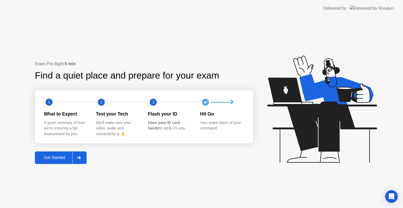
drag, startPoint x: 91, startPoint y: 116, endPoint x: 94, endPoint y: 118, distance: 3.1
drag, startPoint x: 101, startPoint y: 123, endPoint x: 99, endPoint y: 121, distance: 2.7
click at [24, 128] on div "Exam Pre-flight: 5 min Find a quiet place and prepare for your exam 1 2 3 What …" at bounding box center [201, 112] width 403 height 191
click at [50, 157] on div "Get Started" at bounding box center [54, 157] width 36 height 5
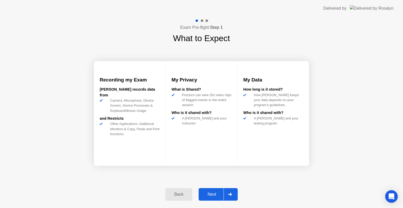
click at [210, 193] on div "Next" at bounding box center [211, 194] width 23 height 5
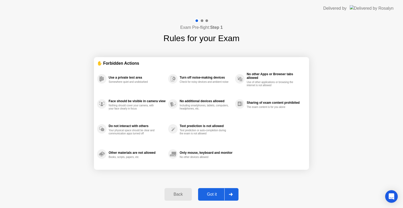
click at [211, 193] on div "Got it" at bounding box center [212, 194] width 25 height 5
select select "**********"
select select "*******"
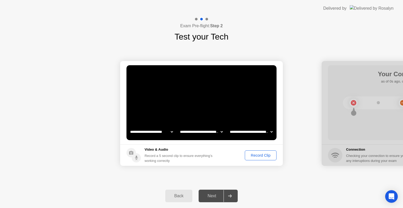
click at [213, 198] on div "Next" at bounding box center [211, 196] width 23 height 5
click at [262, 156] on div "Record Clip" at bounding box center [260, 155] width 28 height 4
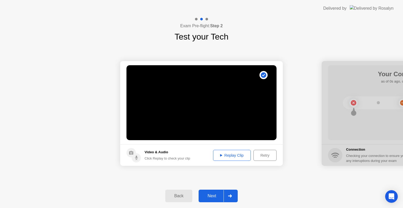
click at [231, 154] on div "Replay Clip" at bounding box center [232, 155] width 34 height 4
click at [217, 194] on div "Next" at bounding box center [211, 196] width 23 height 5
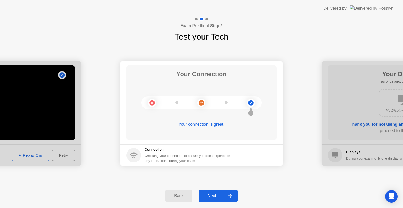
click at [215, 194] on div "Next" at bounding box center [211, 196] width 23 height 5
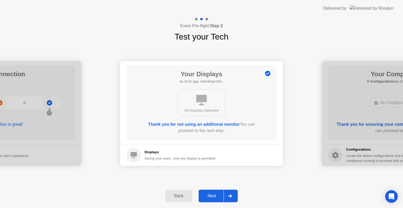
click at [215, 194] on div "Next" at bounding box center [211, 196] width 23 height 5
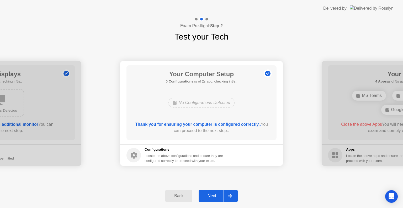
click at [215, 194] on div "Next" at bounding box center [211, 196] width 23 height 5
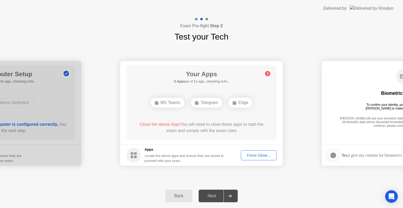
click at [263, 154] on div "Force Close..." at bounding box center [258, 155] width 32 height 4
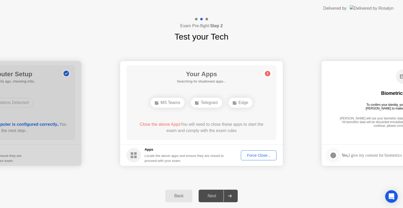
click at [263, 157] on div "Force Close..." at bounding box center [258, 155] width 32 height 4
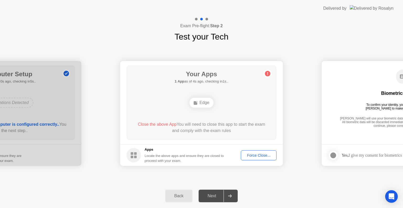
click at [253, 160] on footer "Apps Locate the above apps and ensure they are closed to proceed with your exam…" at bounding box center [201, 154] width 163 height 21
click at [264, 156] on div "Force Close..." at bounding box center [258, 155] width 32 height 4
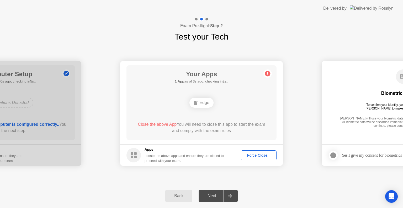
click at [213, 128] on div "Close the above App You will need to close this app to start the exam and compl…" at bounding box center [201, 127] width 135 height 13
click at [251, 153] on div "Force Close..." at bounding box center [258, 155] width 32 height 4
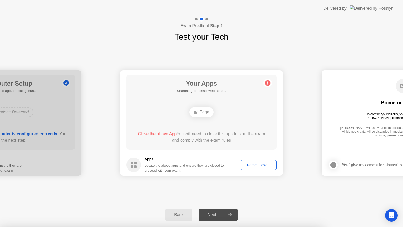
drag, startPoint x: 222, startPoint y: 142, endPoint x: 222, endPoint y: 148, distance: 6.3
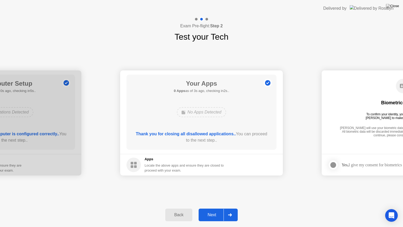
click at [210, 208] on button "Next" at bounding box center [217, 214] width 39 height 13
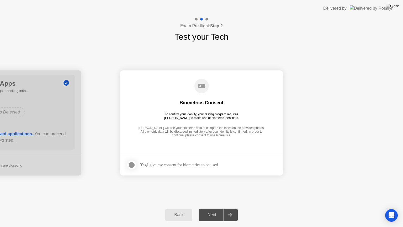
click at [211, 208] on div "Next" at bounding box center [211, 214] width 23 height 5
click at [133, 163] on div at bounding box center [131, 164] width 6 height 6
click at [210, 208] on div "Next" at bounding box center [211, 214] width 23 height 5
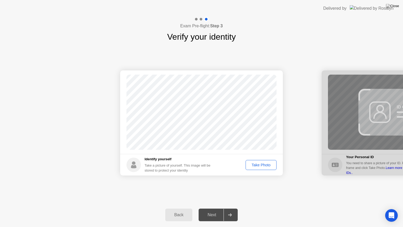
click at [256, 163] on div "Take Photo" at bounding box center [260, 165] width 27 height 4
click at [212, 208] on div "Next" at bounding box center [211, 214] width 23 height 5
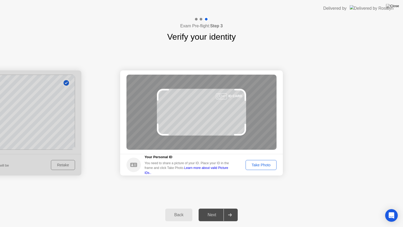
click at [266, 165] on div "Take Photo" at bounding box center [260, 165] width 27 height 4
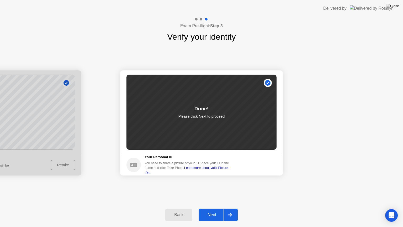
click at [266, 165] on footer "Your Personal ID You need to share a picture of your ID. Place your ID in the f…" at bounding box center [201, 164] width 163 height 21
click at [217, 208] on div "Next" at bounding box center [211, 214] width 23 height 5
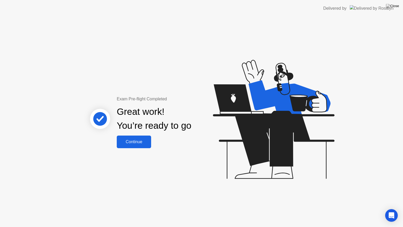
click at [135, 145] on button "Continue" at bounding box center [134, 141] width 34 height 13
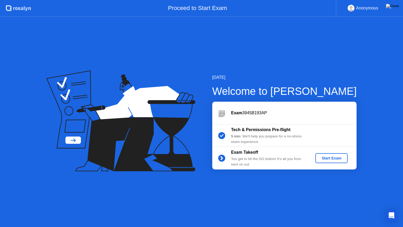
click at [327, 157] on div "Start Exam" at bounding box center [331, 158] width 28 height 4
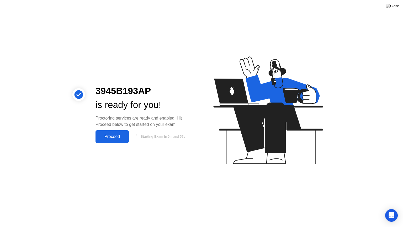
drag, startPoint x: 92, startPoint y: 138, endPoint x: 99, endPoint y: 136, distance: 6.8
click at [99, 136] on div "3945B193AP is ready for you! Proctoring services are ready and enabled. Hit Pro…" at bounding box center [144, 113] width 110 height 59
click at [99, 136] on div "Proceed" at bounding box center [112, 136] width 30 height 5
